Goal: Task Accomplishment & Management: Complete application form

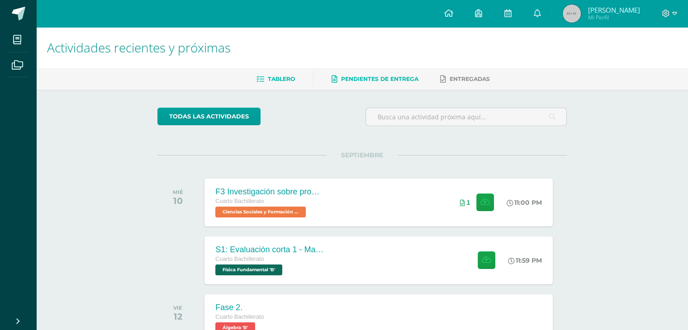
click at [358, 83] on link "Pendientes de entrega" at bounding box center [375, 79] width 87 height 14
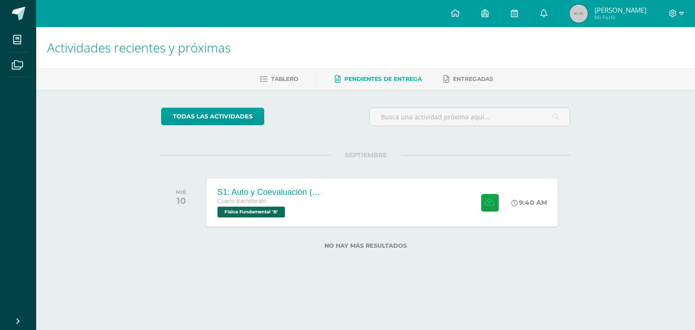
click at [304, 189] on div "S1: Auto y Coevaluación (Magnetismo/Conceptos Básicos)" at bounding box center [272, 192] width 110 height 10
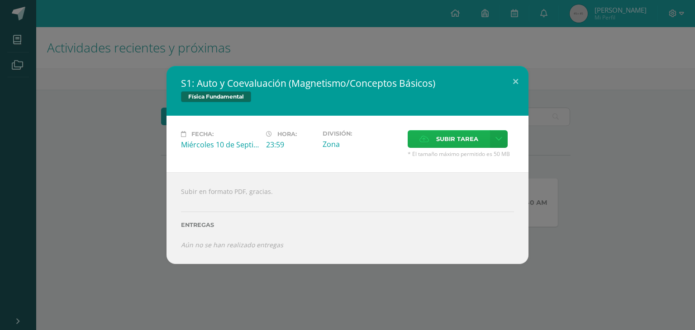
click at [450, 141] on span "Subir tarea" at bounding box center [457, 139] width 42 height 17
click at [0, 0] on input "Subir tarea" at bounding box center [0, 0] width 0 height 0
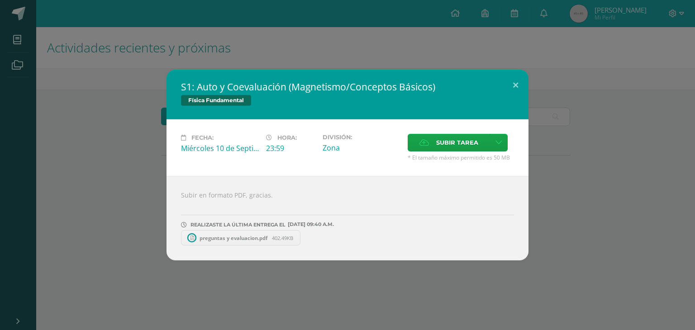
click at [200, 46] on div "S1: Auto y Coevaluación (Magnetismo/Conceptos Básicos) Física Fundamental Fecha…" at bounding box center [347, 165] width 695 height 330
